Goal: Task Accomplishment & Management: Use online tool/utility

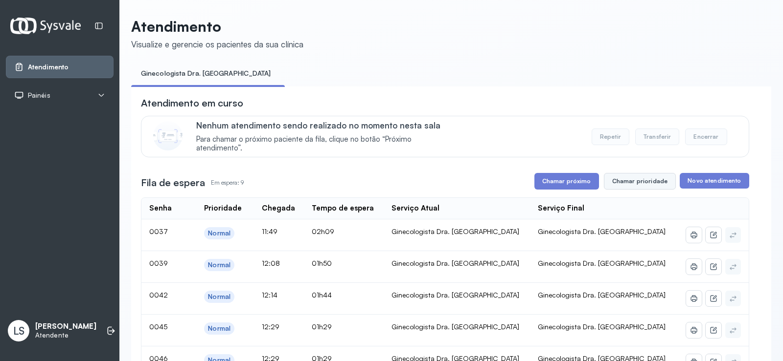
click at [646, 184] on button "Chamar prioridade" at bounding box center [640, 181] width 72 height 17
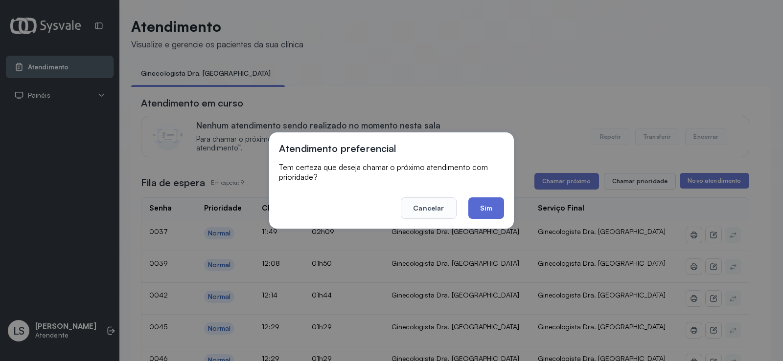
click at [488, 211] on button "Sim" at bounding box center [486, 209] width 36 height 22
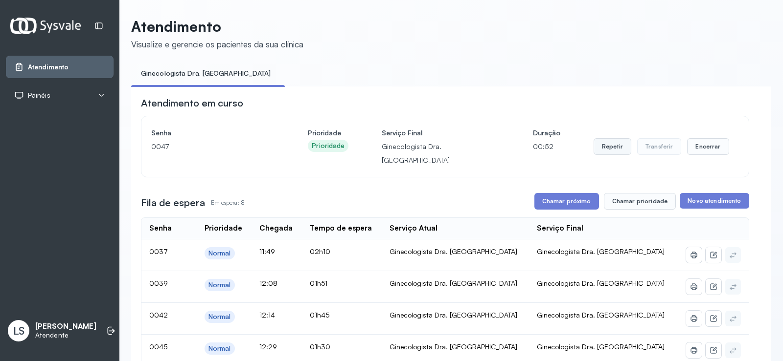
click at [604, 142] on button "Repetir" at bounding box center [612, 146] width 38 height 17
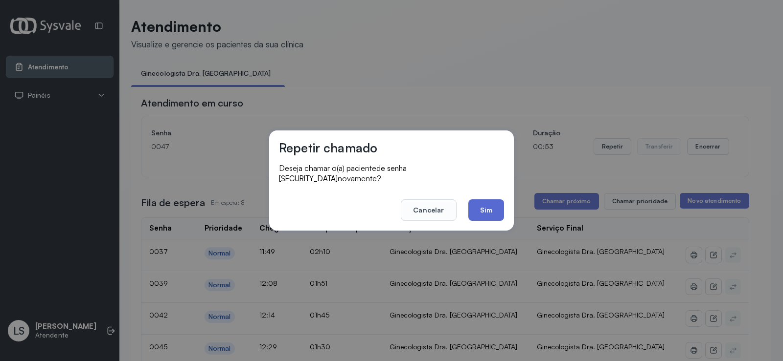
click at [489, 205] on button "Sim" at bounding box center [486, 211] width 36 height 22
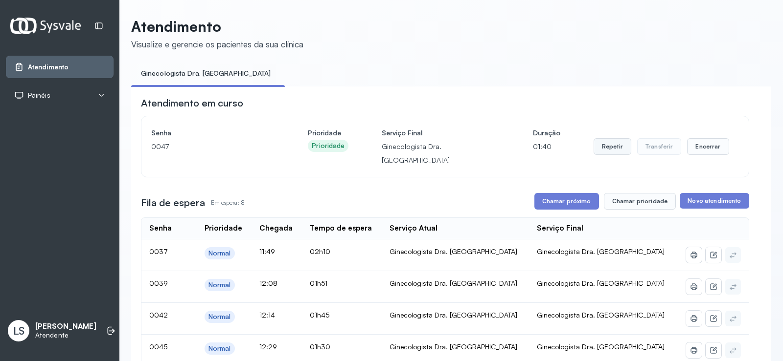
click at [612, 142] on button "Repetir" at bounding box center [612, 146] width 38 height 17
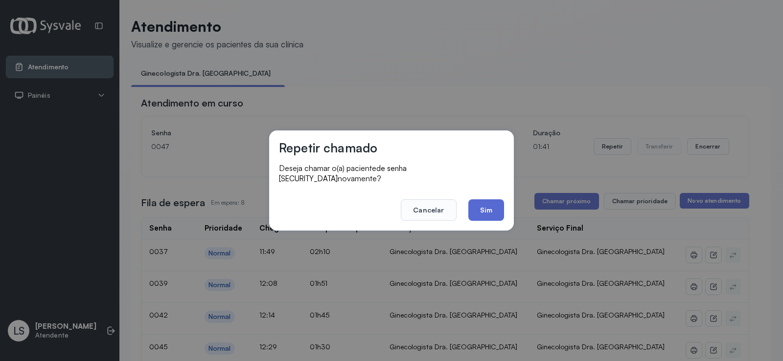
click at [501, 202] on button "Sim" at bounding box center [486, 211] width 36 height 22
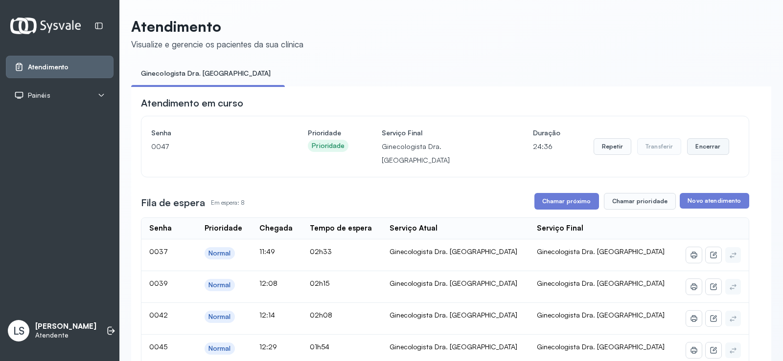
click at [706, 140] on button "Encerrar" at bounding box center [708, 146] width 42 height 17
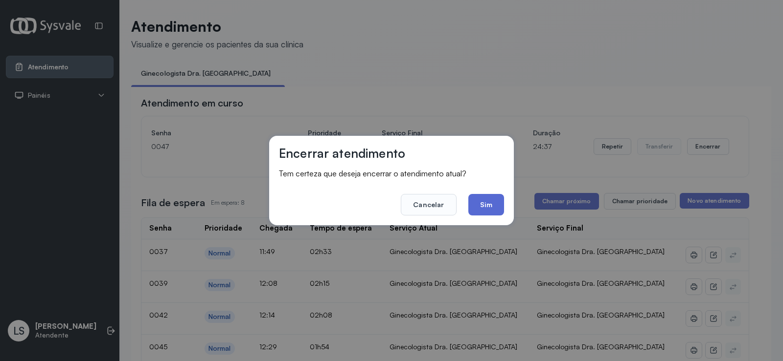
click at [488, 210] on button "Sim" at bounding box center [486, 205] width 36 height 22
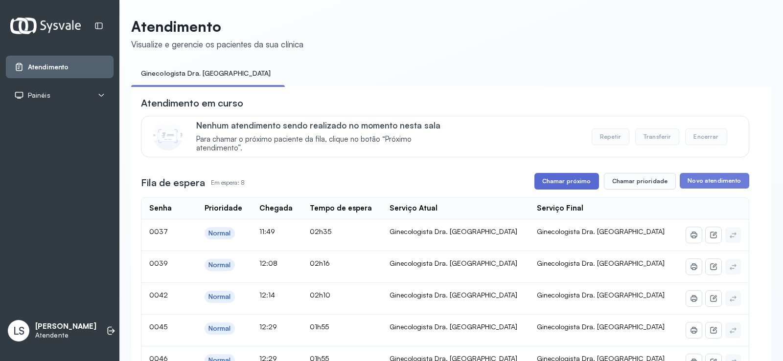
click at [551, 181] on button "Chamar próximo" at bounding box center [566, 181] width 65 height 17
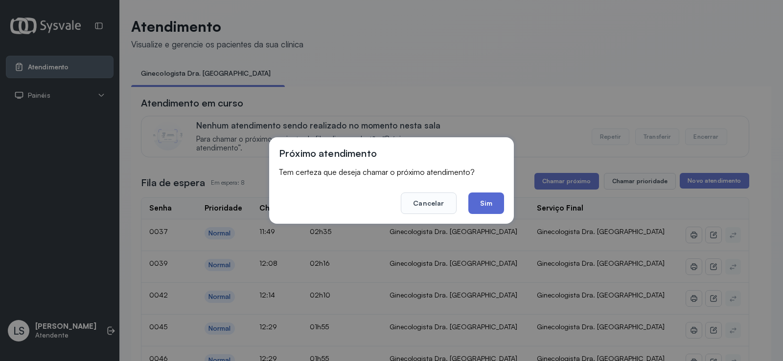
click at [487, 203] on button "Sim" at bounding box center [486, 204] width 36 height 22
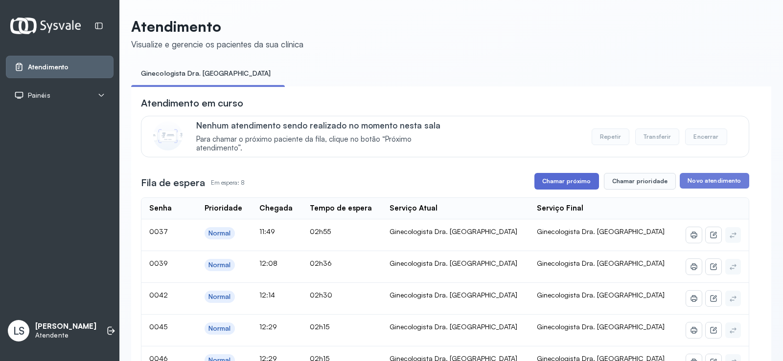
click at [565, 186] on button "Chamar próximo" at bounding box center [566, 181] width 65 height 17
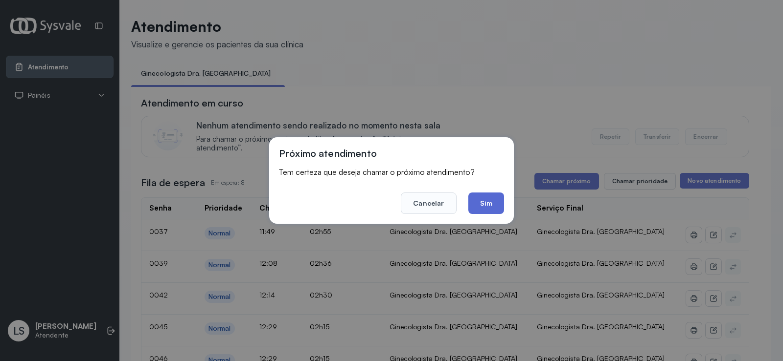
click at [481, 197] on button "Sim" at bounding box center [486, 204] width 36 height 22
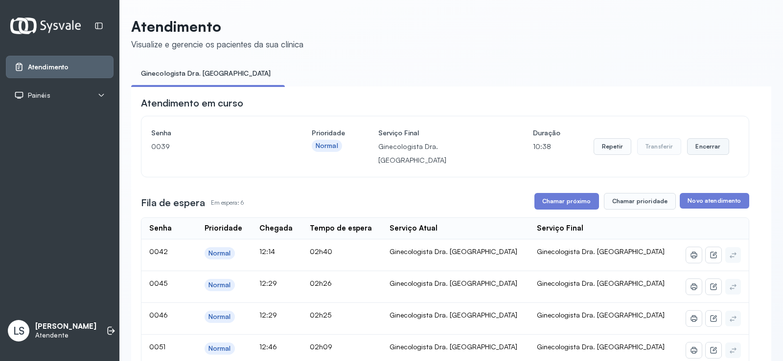
click at [691, 142] on button "Encerrar" at bounding box center [708, 146] width 42 height 17
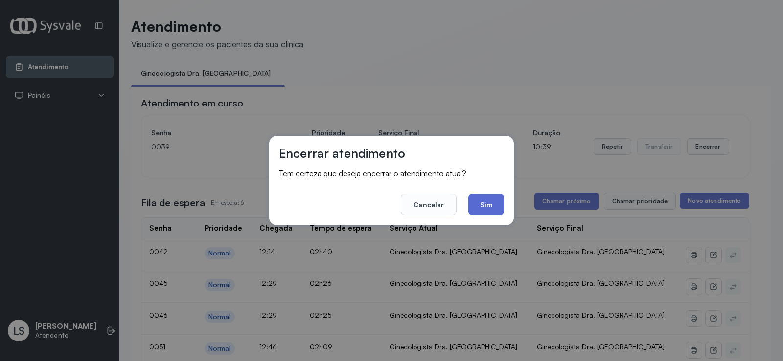
click at [485, 201] on button "Sim" at bounding box center [486, 205] width 36 height 22
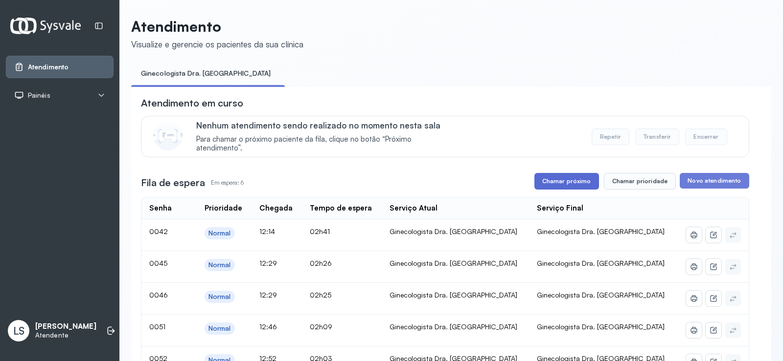
click at [584, 182] on button "Chamar próximo" at bounding box center [566, 181] width 65 height 17
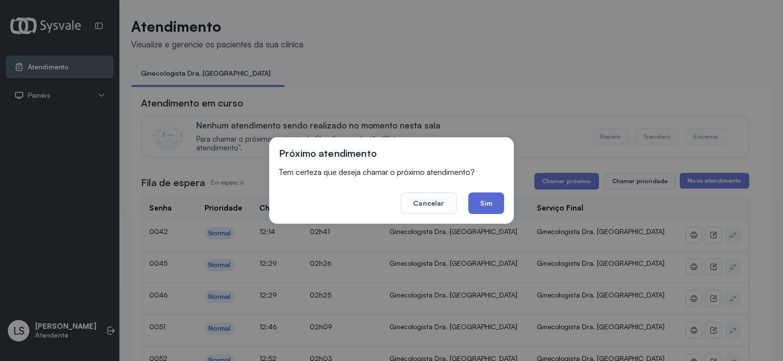
click at [469, 204] on button "Sim" at bounding box center [486, 204] width 36 height 22
